Goal: Check status

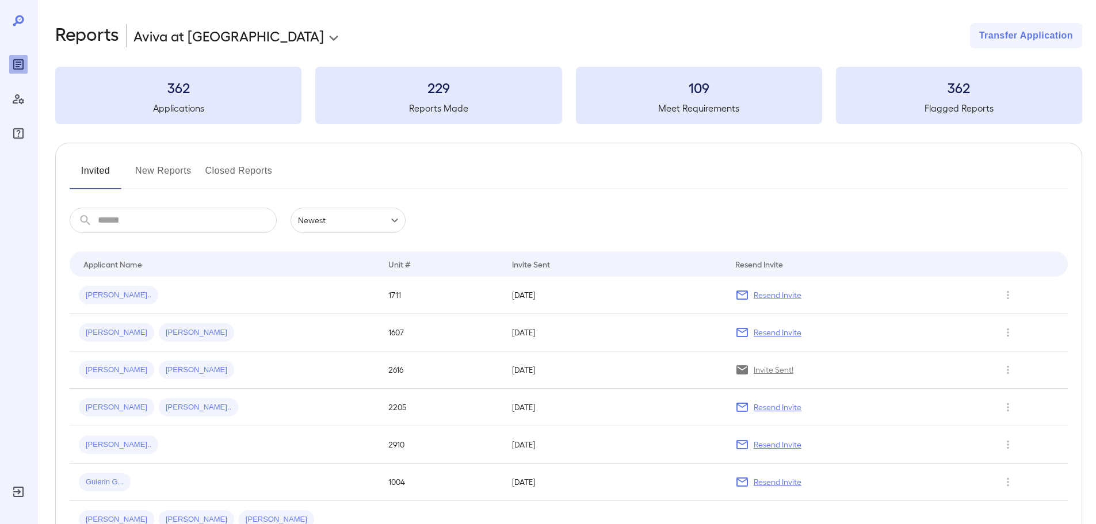
click at [364, 167] on div "Invited New Reports Closed Reports" at bounding box center [569, 176] width 999 height 28
click at [340, 375] on div "[PERSON_NAME].. [PERSON_NAME].." at bounding box center [224, 370] width 291 height 18
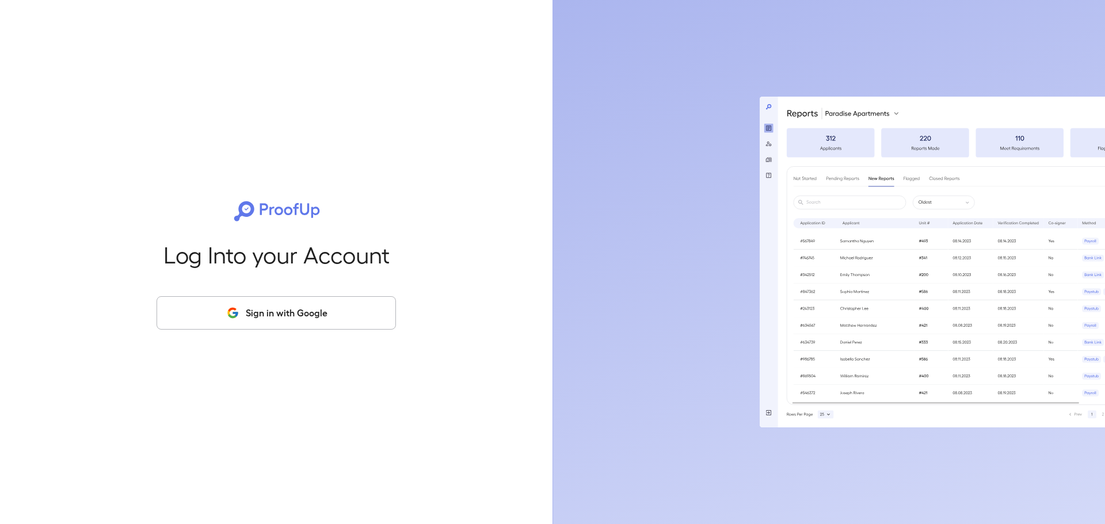
drag, startPoint x: 337, startPoint y: 310, endPoint x: 342, endPoint y: 306, distance: 6.2
click at [341, 310] on button "Sign in with Google" at bounding box center [276, 312] width 239 height 33
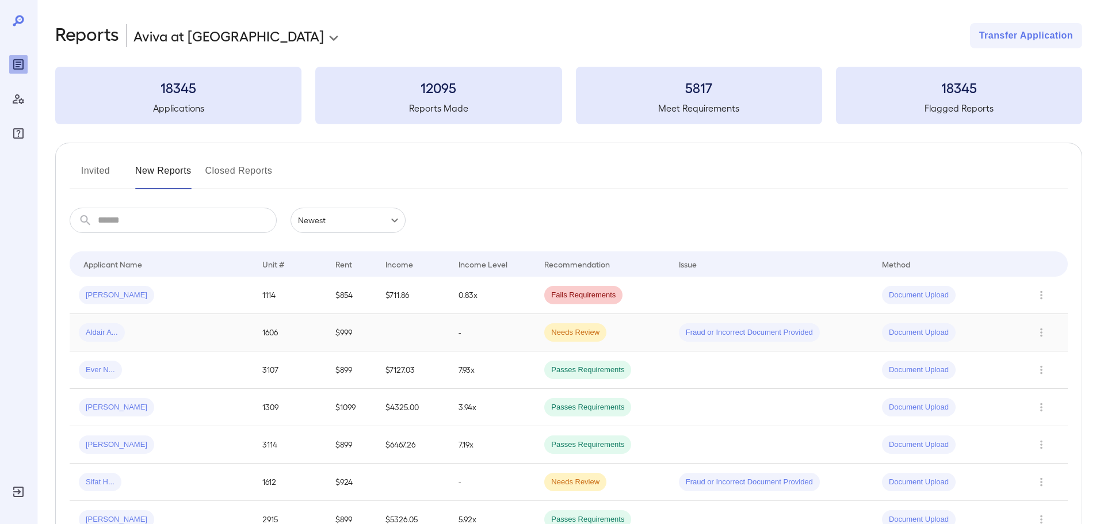
scroll to position [58, 0]
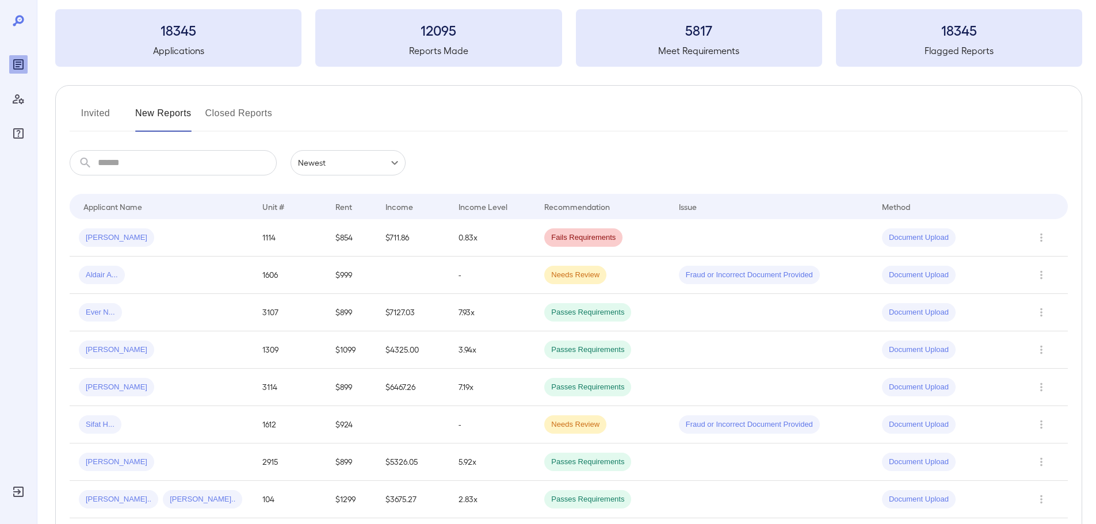
click at [466, 116] on div "Invited New Reports Closed Reports" at bounding box center [569, 118] width 999 height 28
